Goal: Complete application form: Complete application form

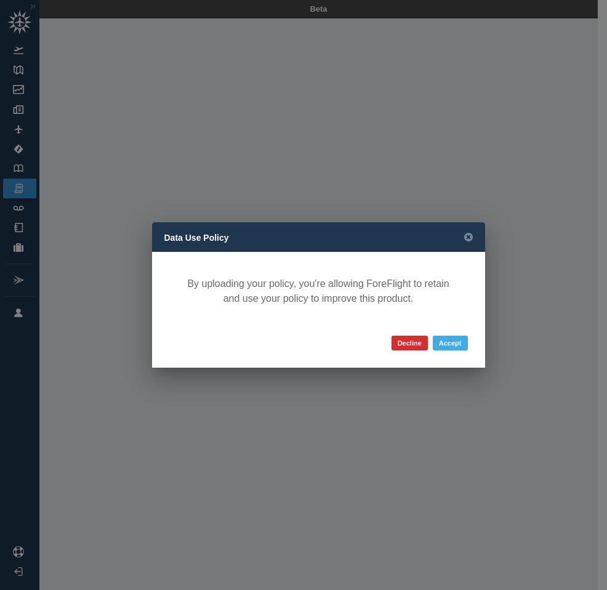
click at [448, 349] on button "Accept" at bounding box center [450, 343] width 35 height 15
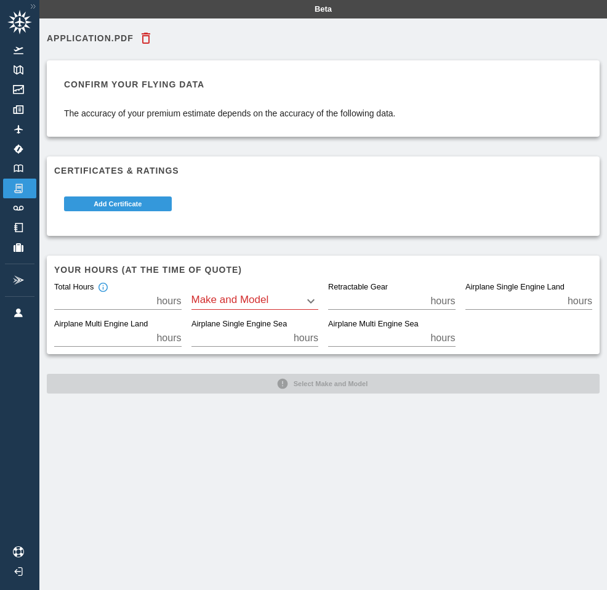
click at [312, 301] on body "Beta Application.pdf Confirm your flying data The accuracy of your premium esti…" at bounding box center [303, 295] width 607 height 590
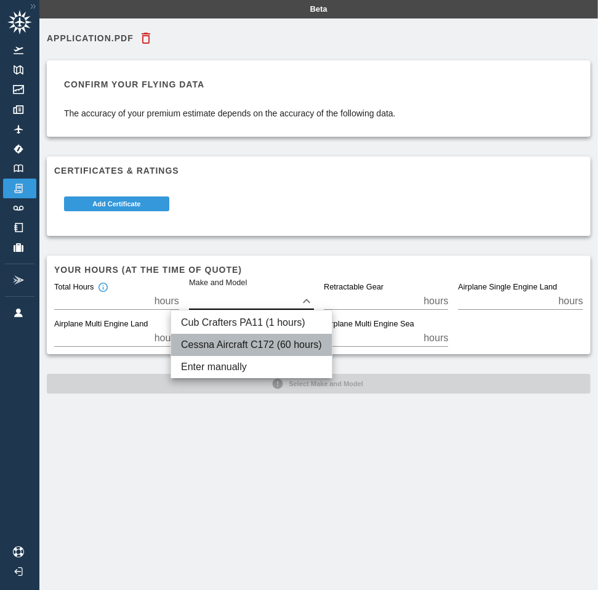
click at [304, 344] on li "Cessna Aircraft C172 (60 hours)" at bounding box center [251, 345] width 161 height 22
type input "****"
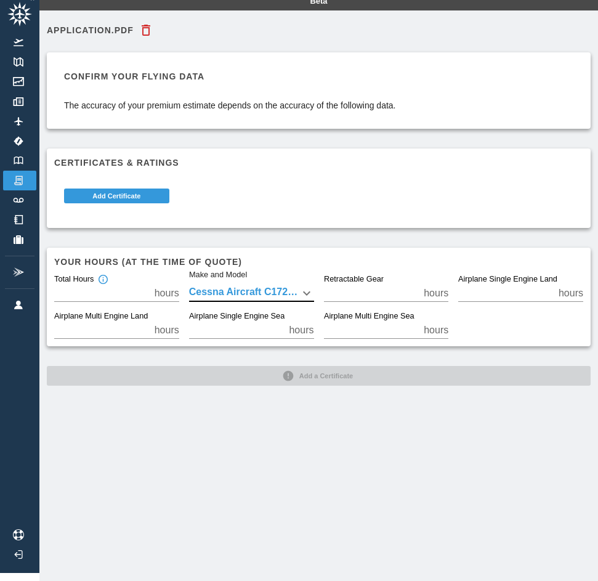
scroll to position [0, 9]
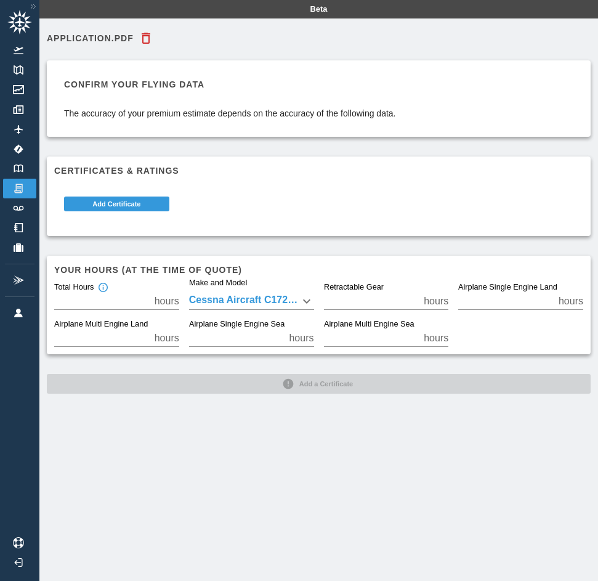
click at [298, 384] on div "Application.pdf Confirm your flying data The accuracy of your premium estimate …" at bounding box center [319, 210] width 544 height 368
click at [132, 209] on button "Add Certificate" at bounding box center [116, 203] width 105 height 15
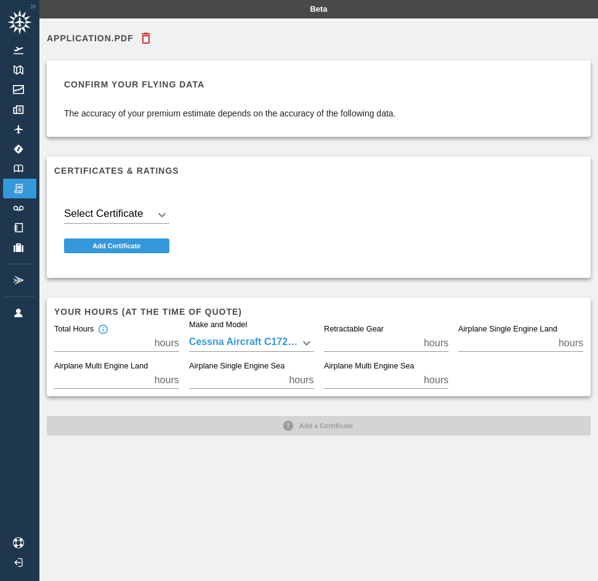
click at [165, 212] on div "Select Certificate ​" at bounding box center [116, 213] width 125 height 42
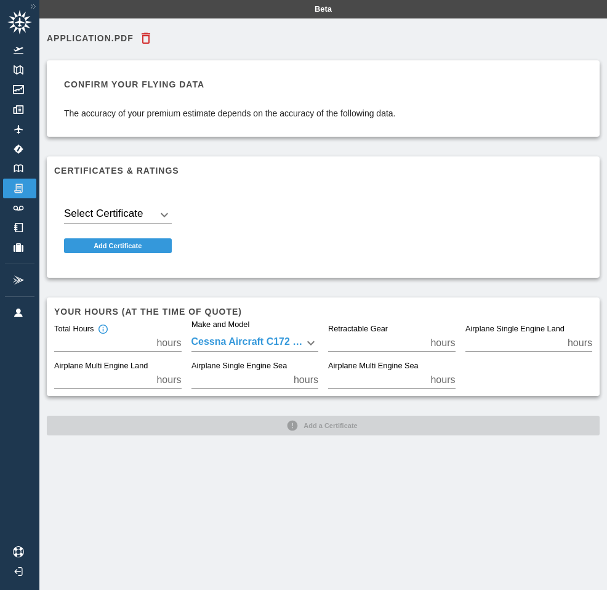
click at [160, 212] on body "Beta Application.pdf Confirm your flying data The accuracy of your premium esti…" at bounding box center [303, 295] width 607 height 590
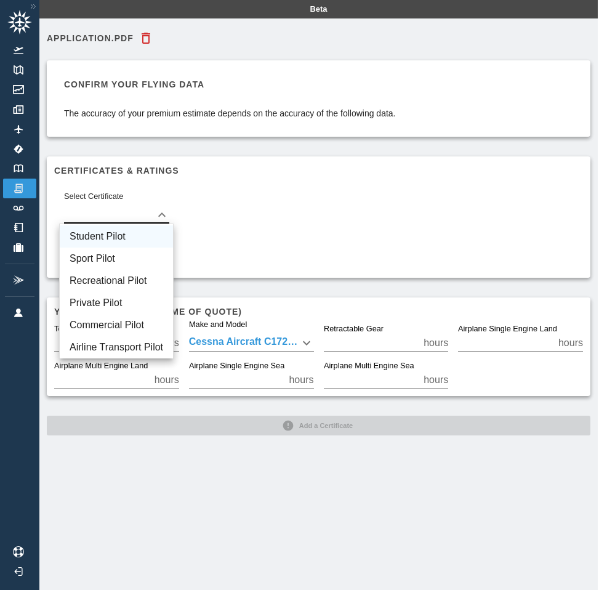
click at [113, 235] on li "Student Pilot" at bounding box center [116, 236] width 113 height 22
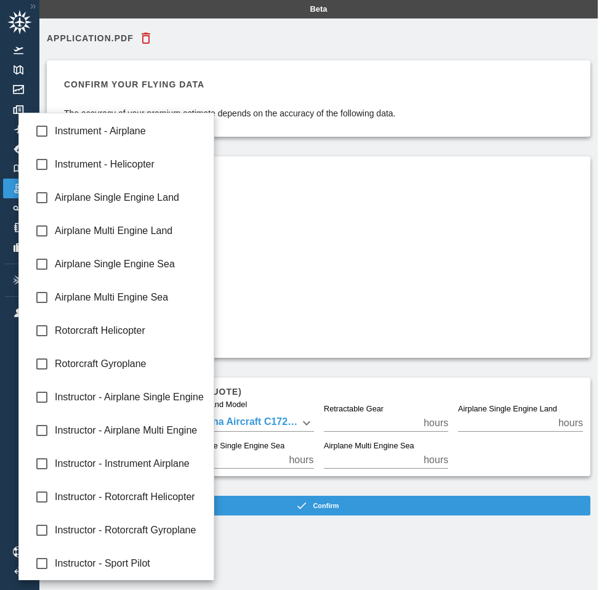
click at [171, 248] on body "Beta Application.pdf Confirm your flying data The accuracy of your premium esti…" at bounding box center [303, 295] width 607 height 590
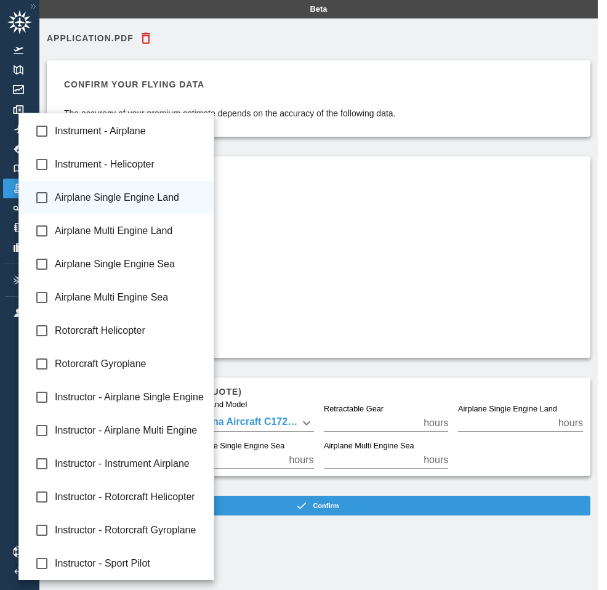
type input "**********"
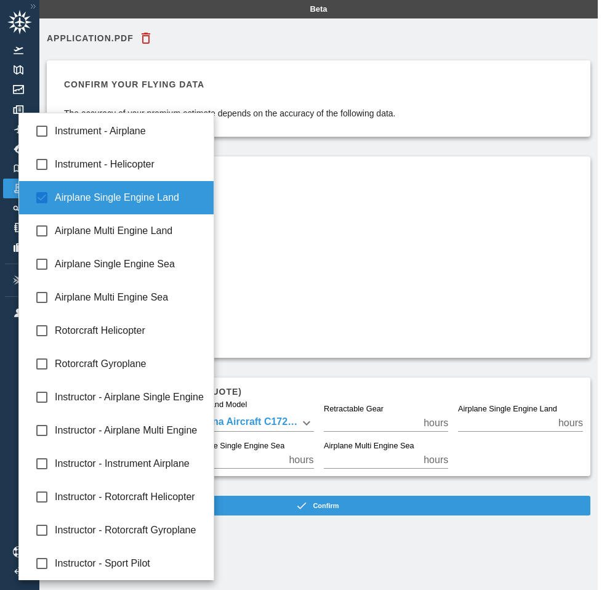
click at [285, 277] on div at bounding box center [303, 295] width 607 height 590
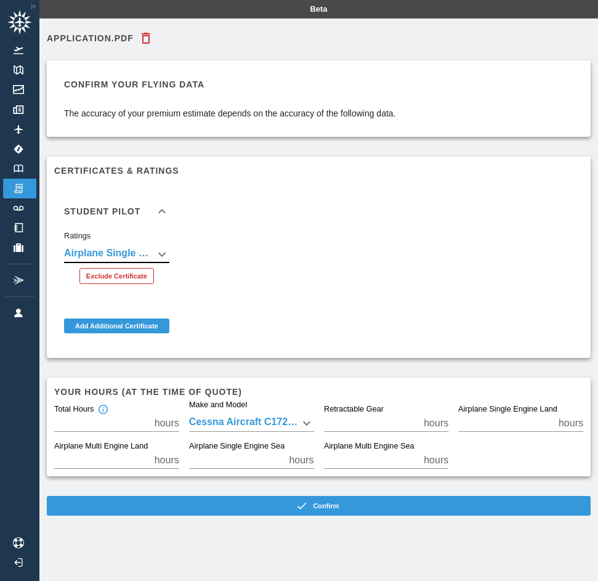
click at [113, 277] on button "Exclude Certificate" at bounding box center [116, 276] width 75 height 16
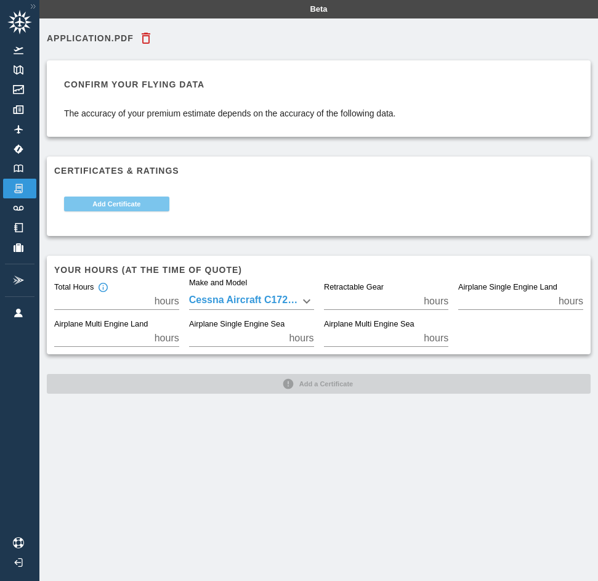
click at [138, 203] on button "Add Certificate" at bounding box center [116, 203] width 105 height 15
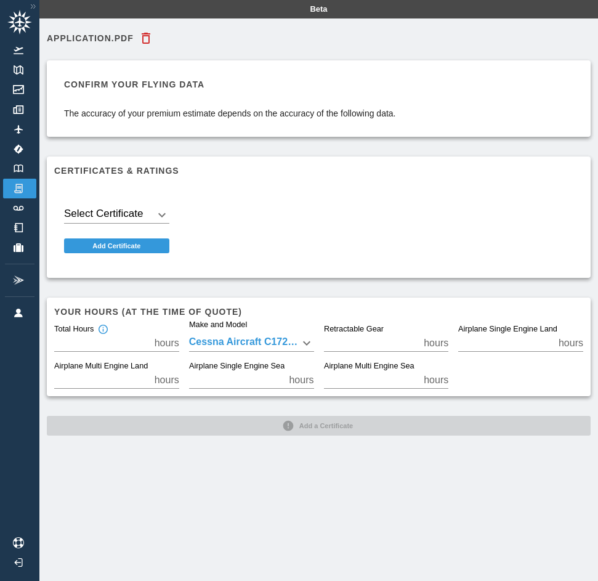
click at [172, 211] on div "Select Certificate ​" at bounding box center [116, 213] width 125 height 42
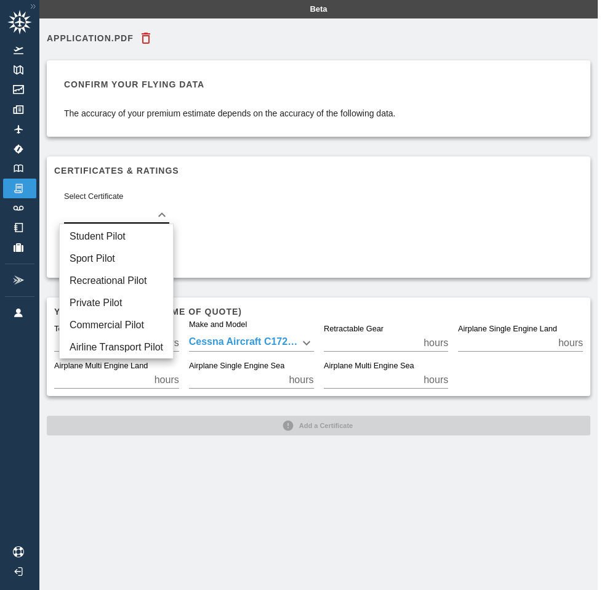
click at [161, 213] on body "Beta Application.pdf Confirm your flying data The accuracy of your premium esti…" at bounding box center [303, 295] width 607 height 590
click at [126, 233] on li "Student Pilot" at bounding box center [116, 236] width 113 height 22
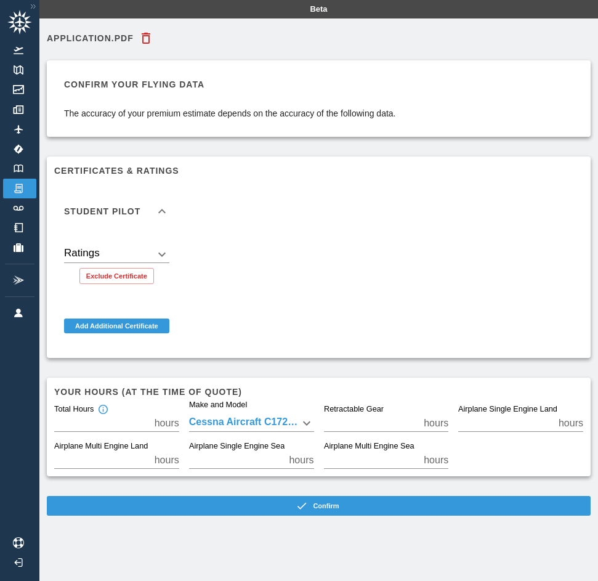
click at [163, 253] on body "Beta Application.pdf Confirm your flying data The accuracy of your premium esti…" at bounding box center [299, 290] width 598 height 581
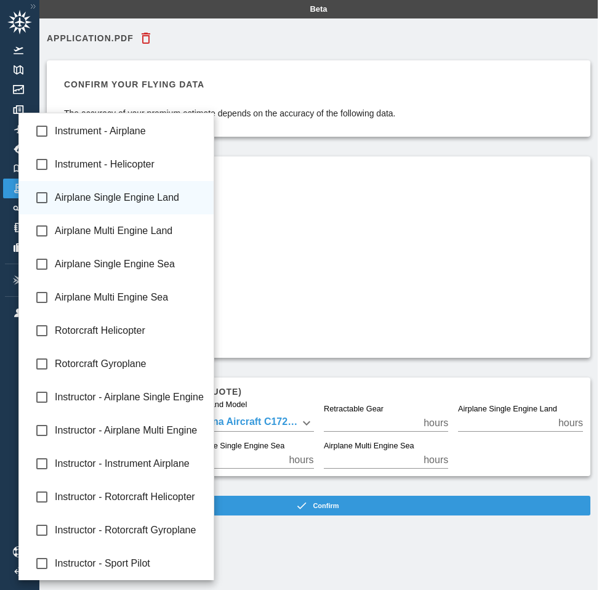
type input "**********"
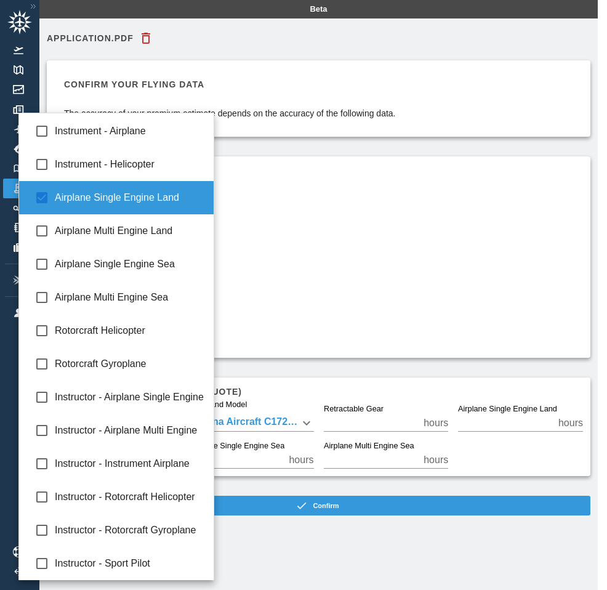
click at [363, 206] on div at bounding box center [303, 295] width 607 height 590
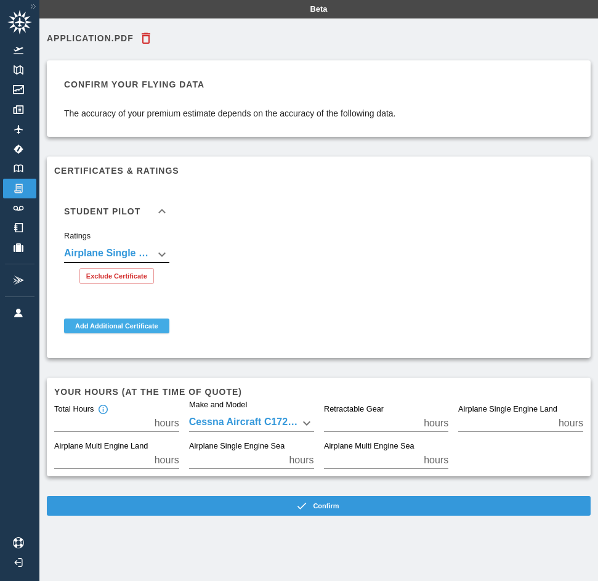
click at [140, 326] on button "Add Additional Certificate" at bounding box center [116, 325] width 105 height 15
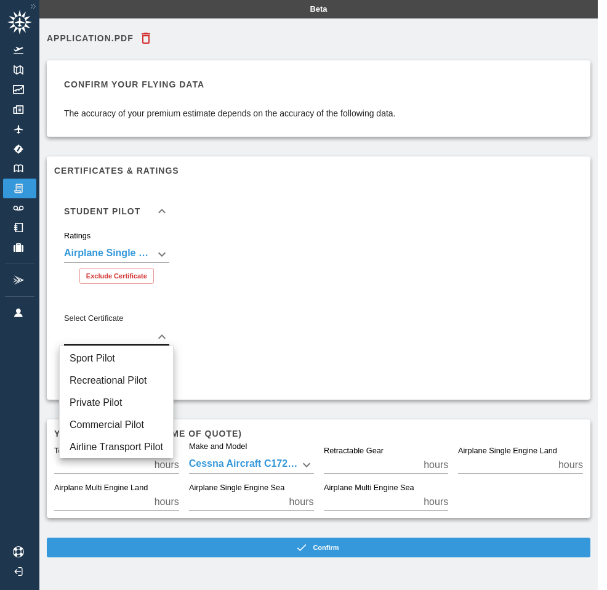
click at [167, 337] on body "**********" at bounding box center [303, 295] width 607 height 590
click at [167, 337] on div at bounding box center [303, 295] width 607 height 590
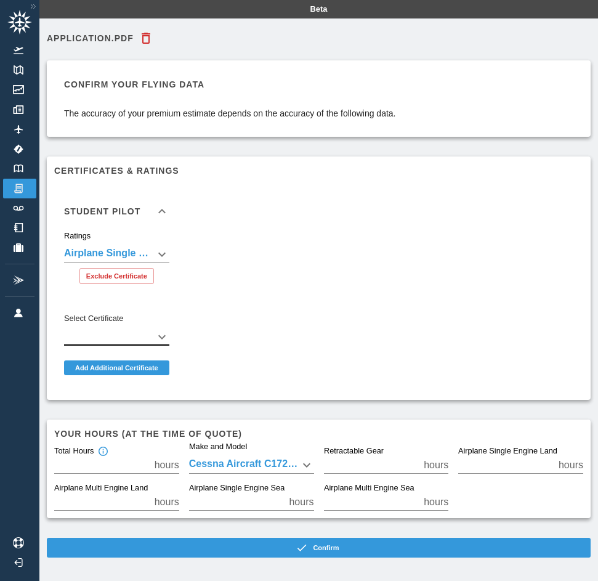
click at [143, 402] on div "**********" at bounding box center [319, 293] width 544 height 467
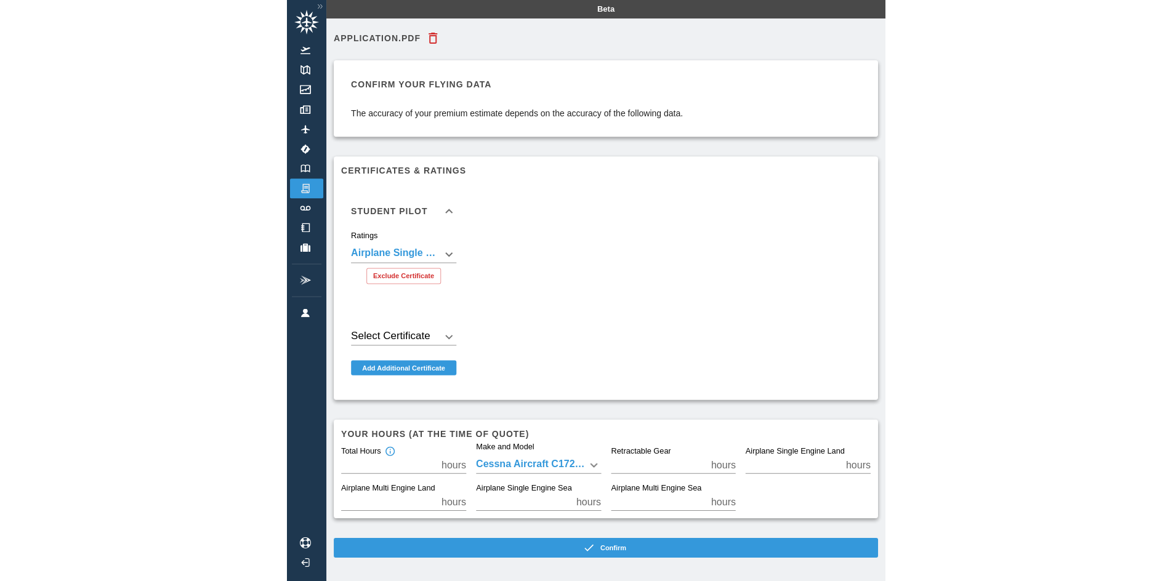
scroll to position [28, 0]
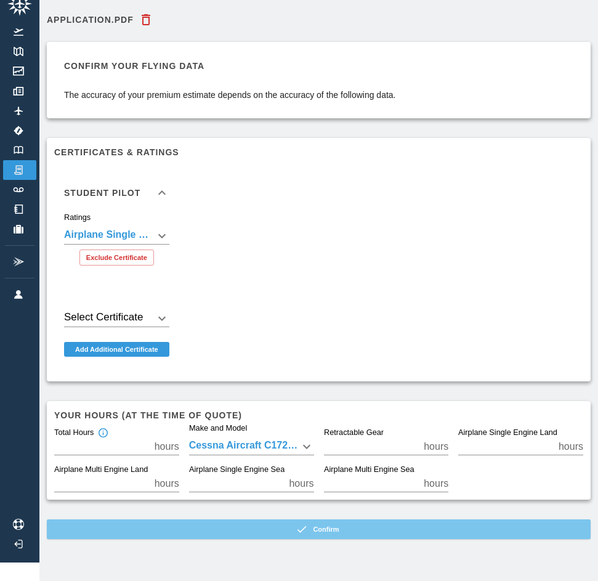
click at [252, 520] on button "Confirm" at bounding box center [319, 529] width 544 height 20
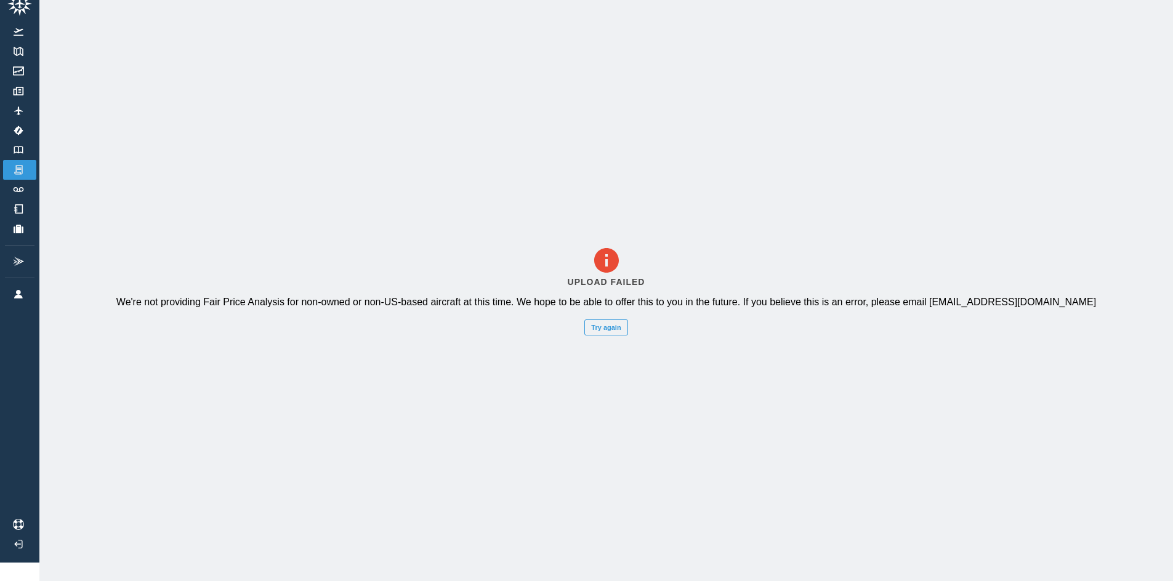
scroll to position [0, 0]
